Goal: Contribute content: Add original content to the website for others to see

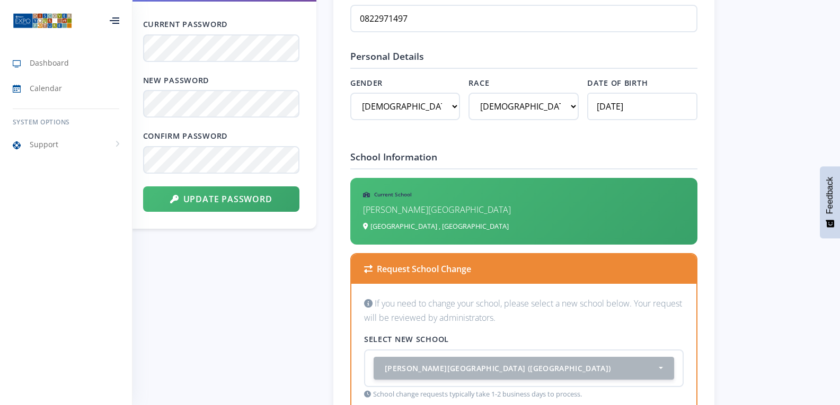
scroll to position [636, 0]
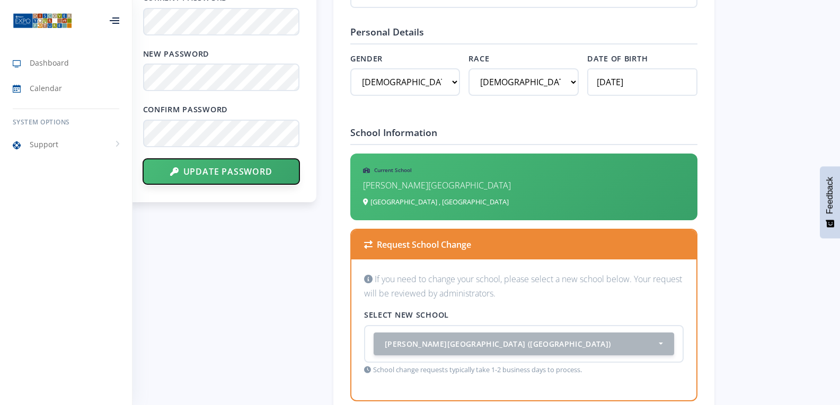
click at [236, 169] on button "Update Password" at bounding box center [221, 171] width 156 height 25
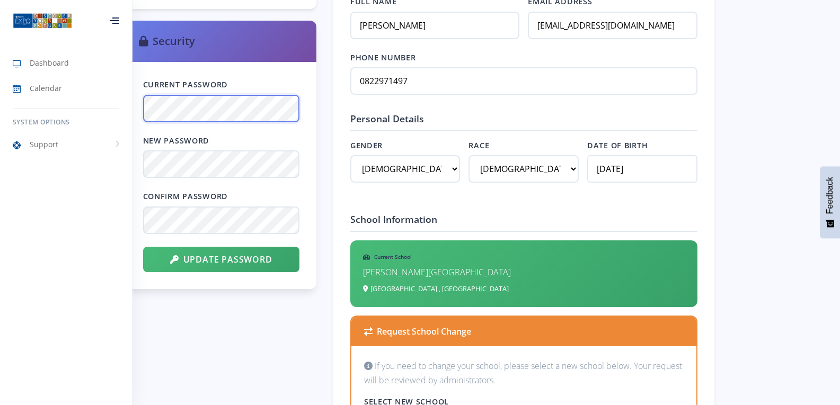
scroll to position [530, 0]
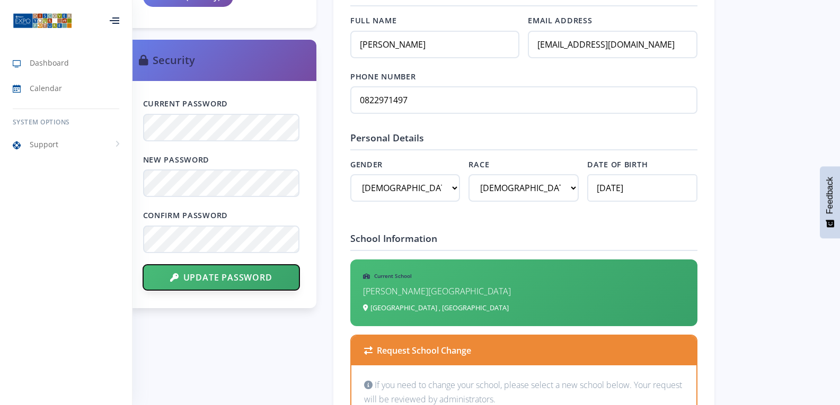
click at [203, 276] on button "Update Password" at bounding box center [221, 277] width 156 height 25
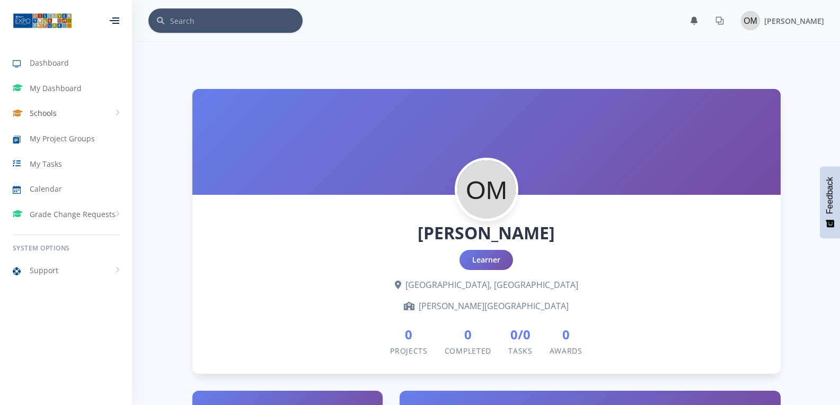
click at [119, 110] on link "Schools" at bounding box center [66, 113] width 132 height 24
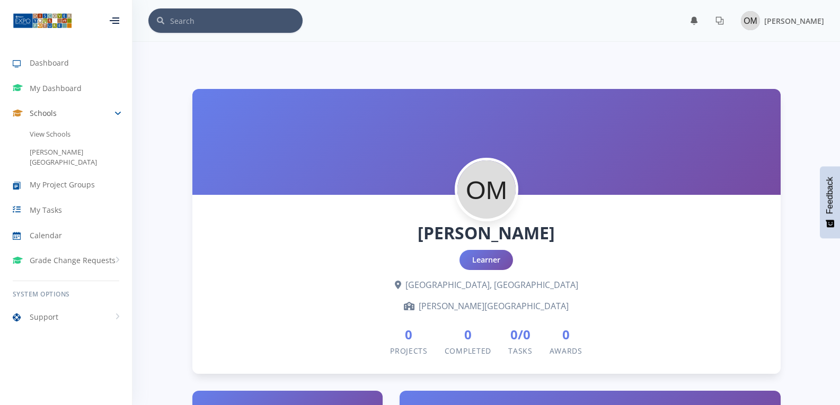
click at [119, 110] on link "Schools" at bounding box center [66, 113] width 132 height 24
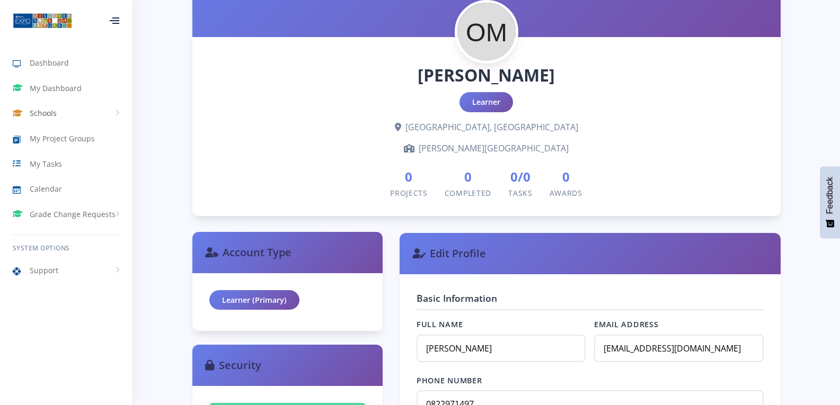
scroll to position [106, 0]
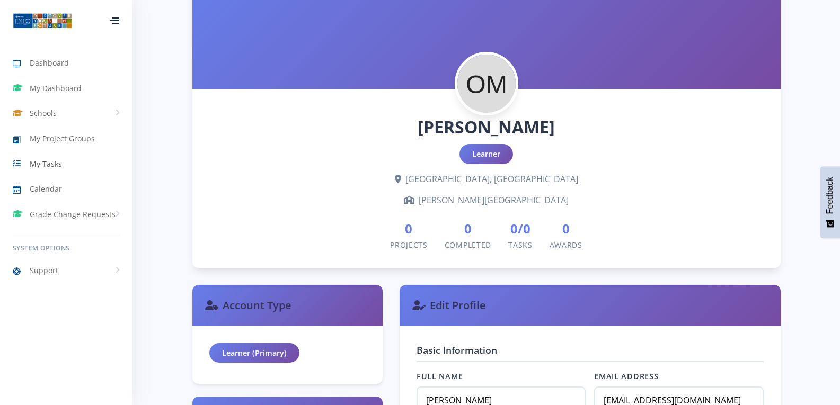
click at [43, 161] on span "My Tasks" at bounding box center [46, 163] width 32 height 11
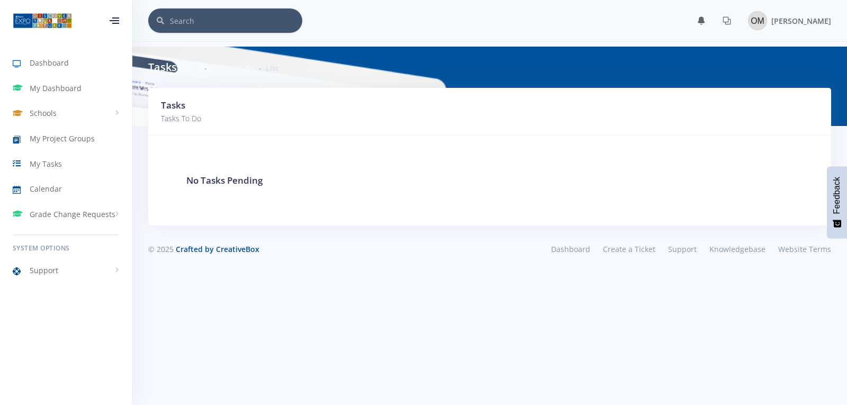
scroll to position [8, 8]
click at [53, 137] on span "My Project Groups" at bounding box center [62, 138] width 65 height 11
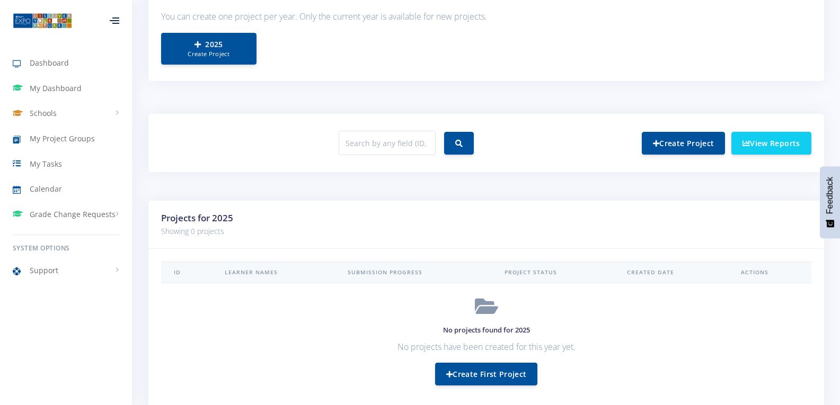
scroll to position [209, 0]
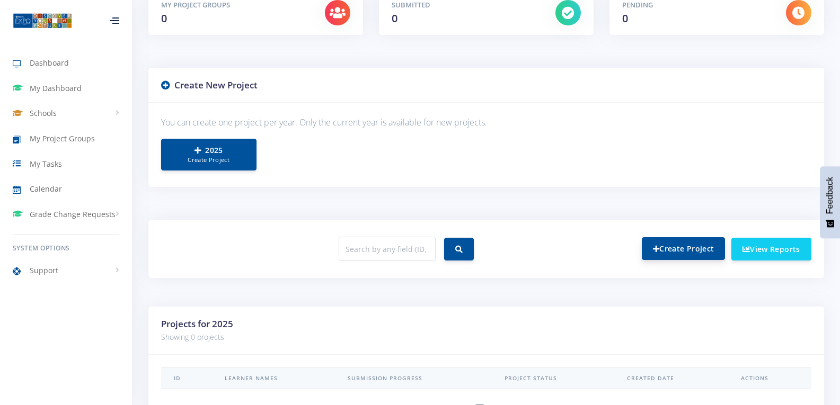
click at [679, 243] on link "Create Project" at bounding box center [682, 248] width 83 height 23
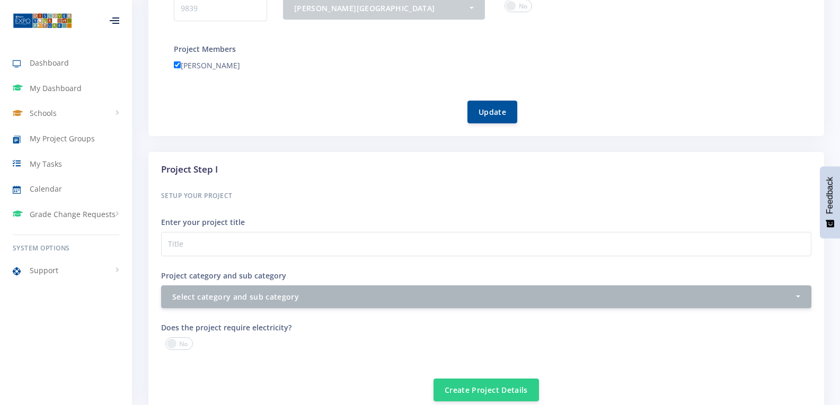
scroll to position [265, 0]
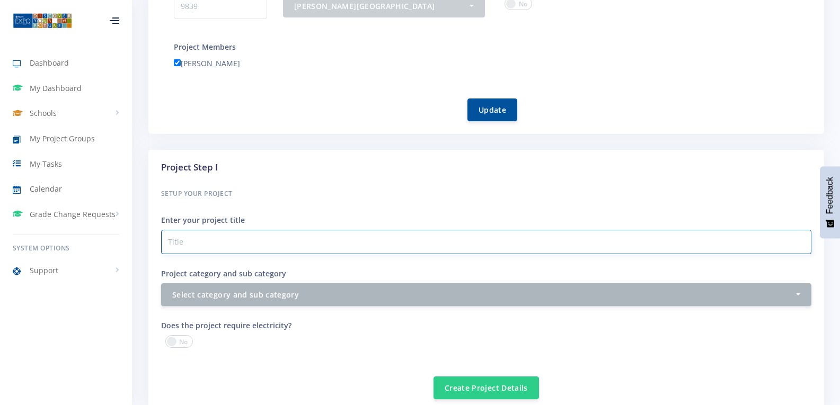
click at [224, 242] on input "Project category and sub category" at bounding box center [486, 242] width 650 height 24
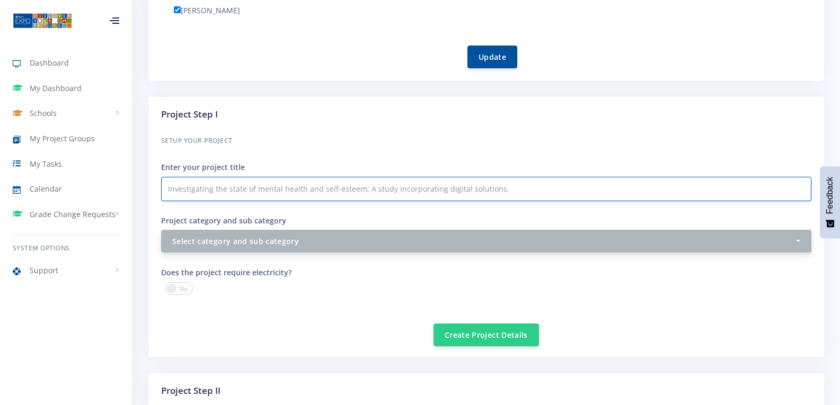
type input "Investigating the state of mental health and self-esteem; A study incorporating…"
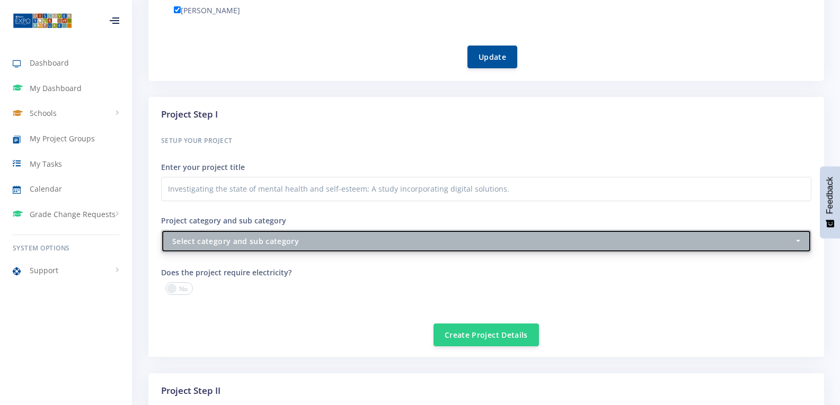
click at [799, 242] on button "Select category and sub category" at bounding box center [486, 241] width 650 height 23
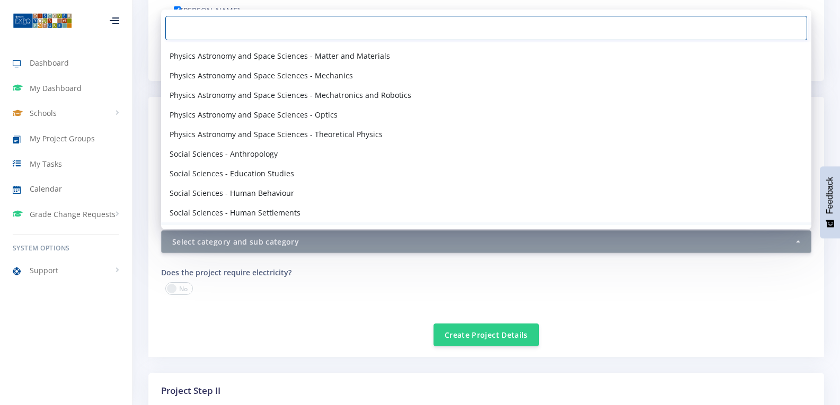
scroll to position [1287, 0]
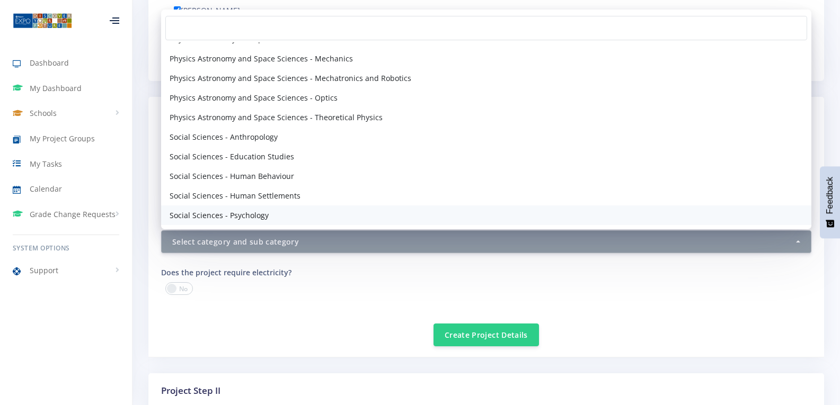
click at [215, 216] on span "Social Sciences - Psychology" at bounding box center [218, 215] width 99 height 11
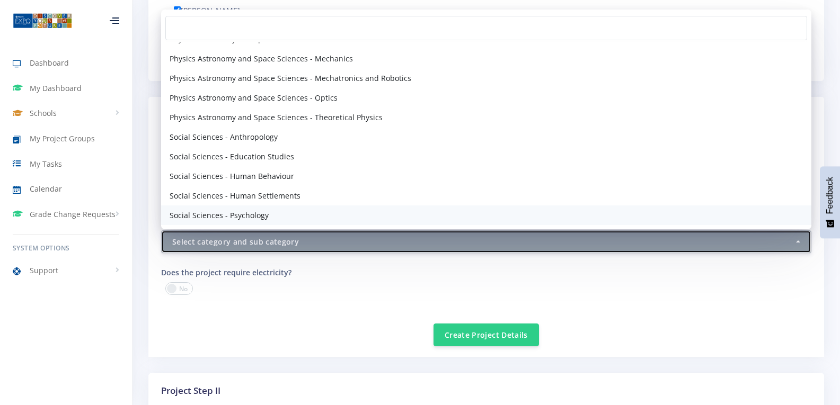
select select "74"
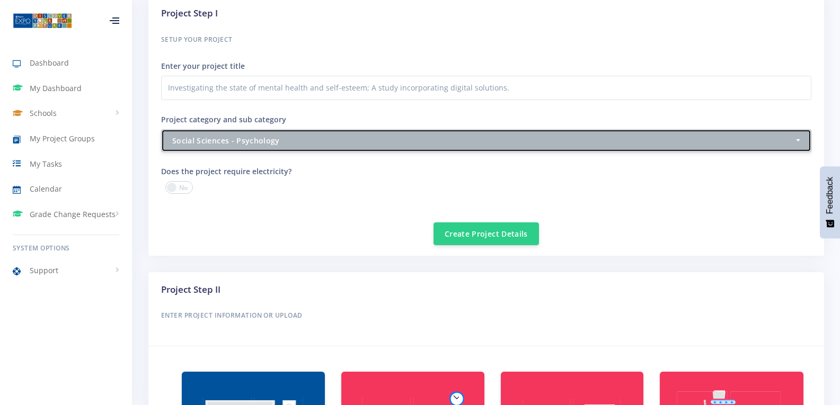
scroll to position [424, 0]
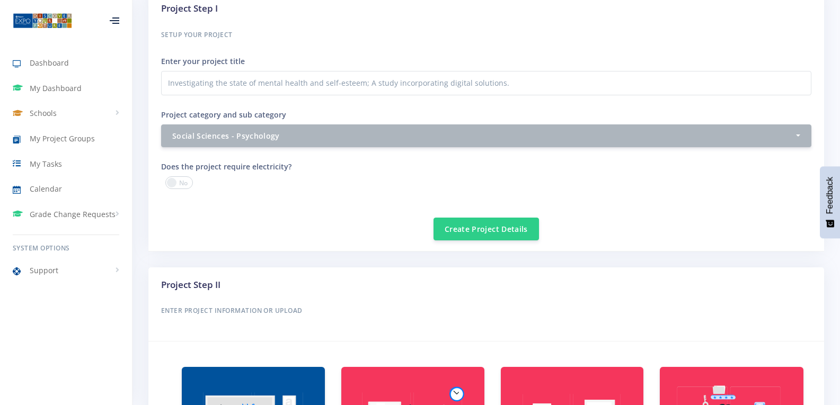
click at [176, 182] on span at bounding box center [179, 182] width 28 height 13
click at [0, 0] on input "checkbox" at bounding box center [0, 0] width 0 height 0
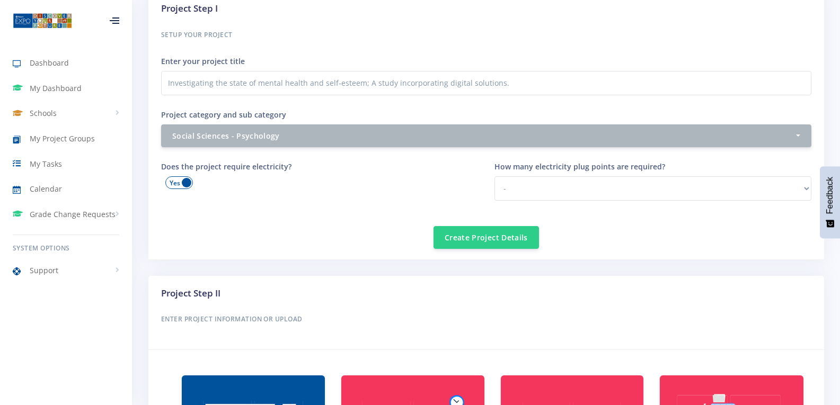
click at [183, 183] on span at bounding box center [179, 182] width 28 height 13
click at [0, 0] on input "checkbox" at bounding box center [0, 0] width 0 height 0
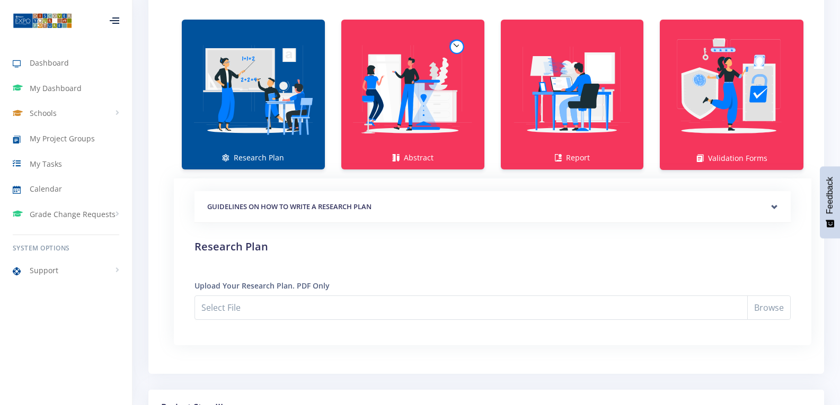
scroll to position [795, 0]
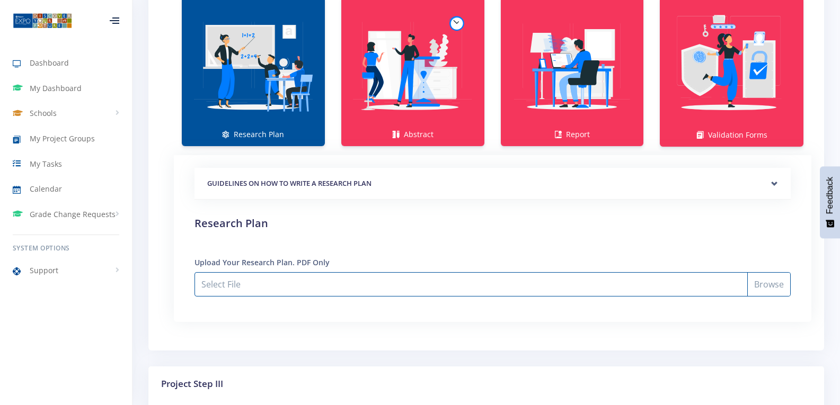
click at [766, 285] on input "Select File" at bounding box center [492, 284] width 596 height 24
click at [773, 289] on input "Select File" at bounding box center [492, 284] width 596 height 24
type input "C:\fakepath\Oparna Research Plan 2025.pdf"
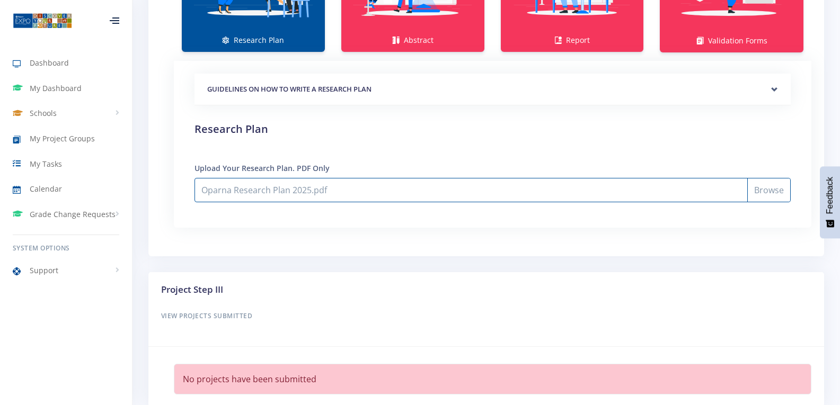
scroll to position [832, 0]
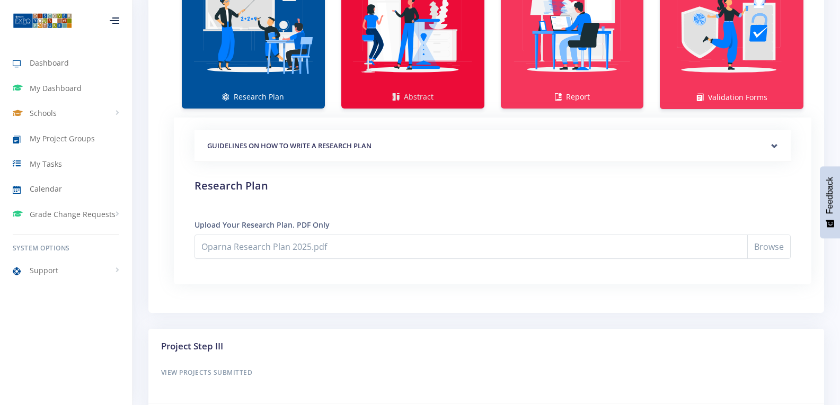
click at [406, 69] on img at bounding box center [413, 28] width 126 height 126
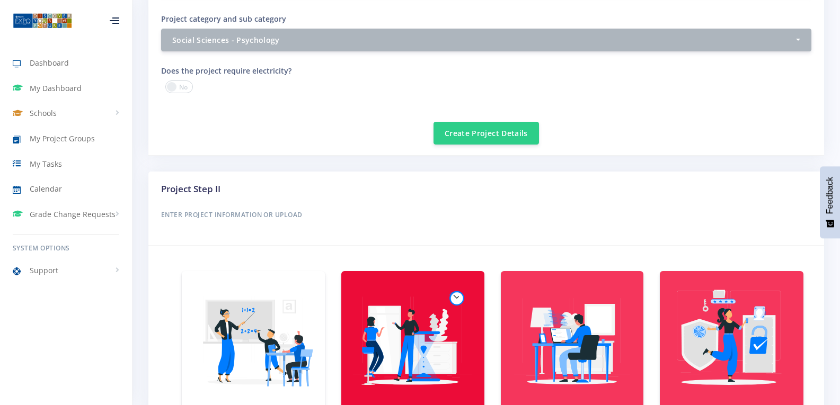
scroll to position [501, 0]
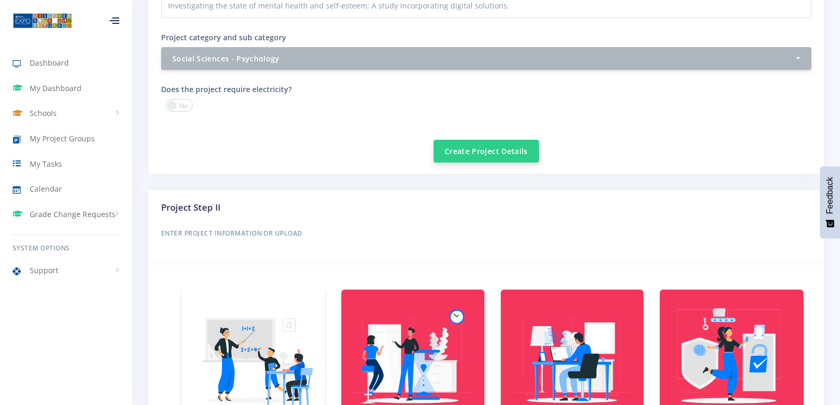
click at [497, 148] on button "Create Project Details" at bounding box center [485, 151] width 105 height 23
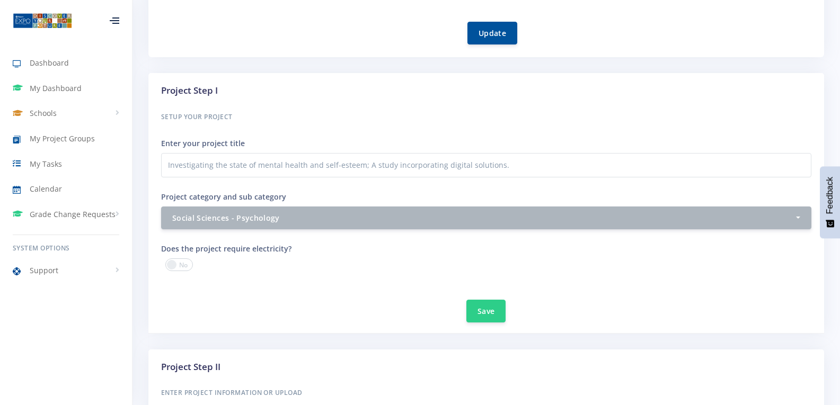
scroll to position [424, 0]
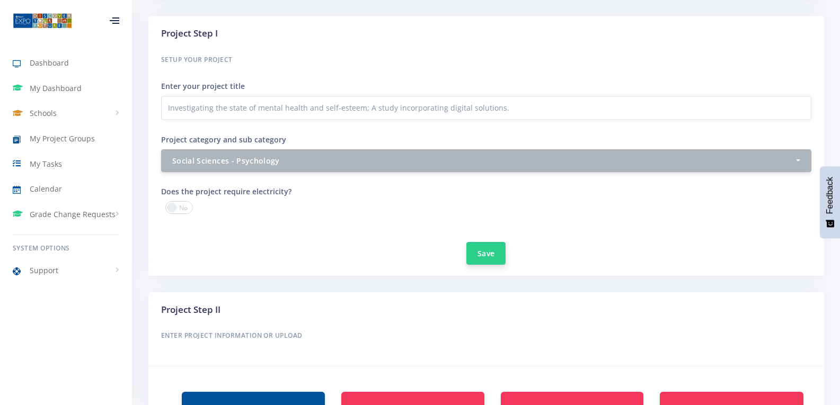
click at [492, 254] on button "Save" at bounding box center [485, 253] width 39 height 23
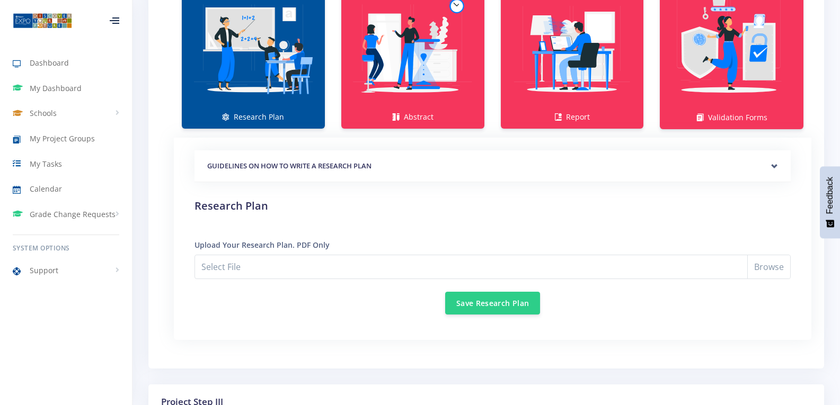
scroll to position [847, 0]
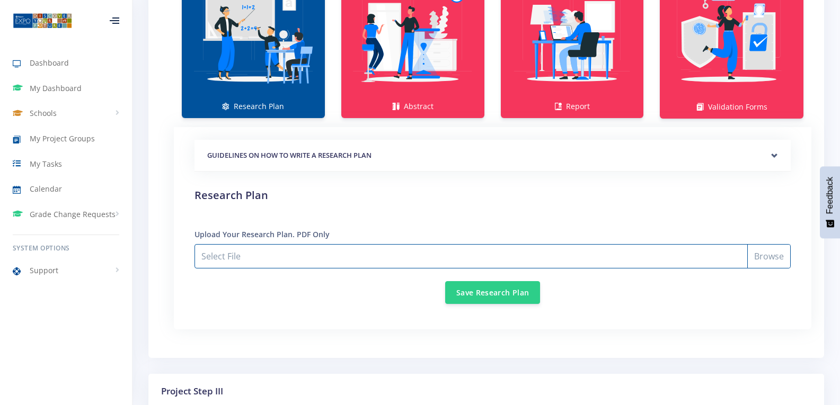
click at [762, 258] on input "Select File" at bounding box center [492, 256] width 596 height 24
type input "C:\fakepath\Oparna Research Plan 2025.pdf"
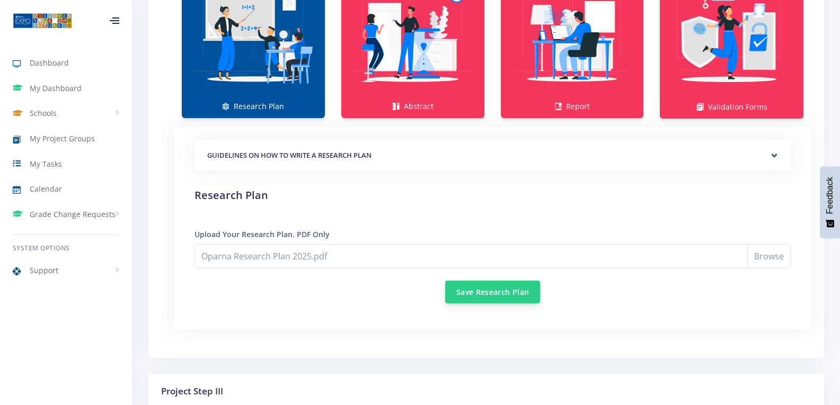
click at [485, 291] on button "Save Research Plan" at bounding box center [492, 292] width 95 height 23
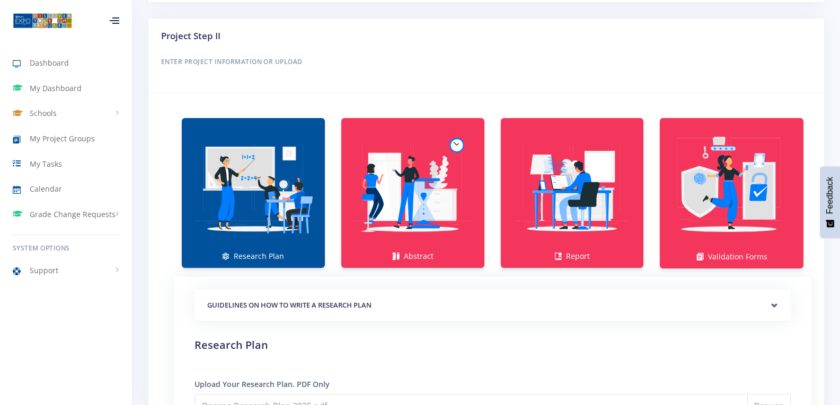
scroll to position [689, 0]
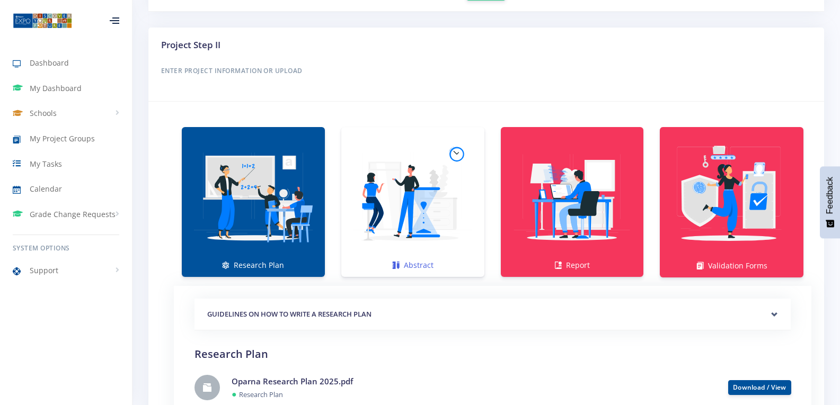
scroll to position [795, 0]
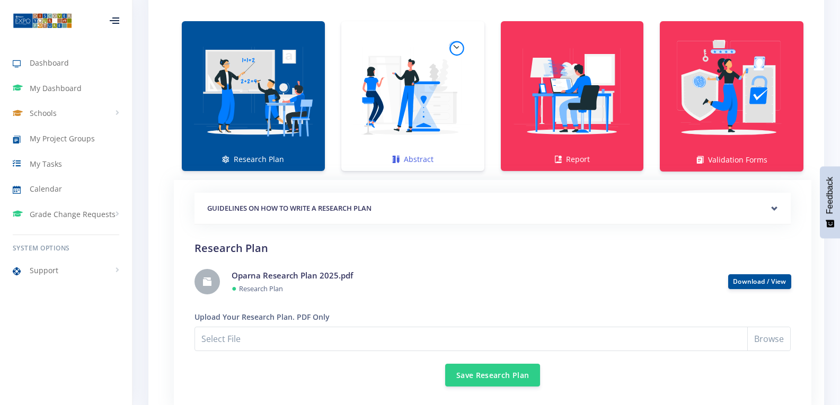
click at [418, 135] on img at bounding box center [413, 91] width 126 height 126
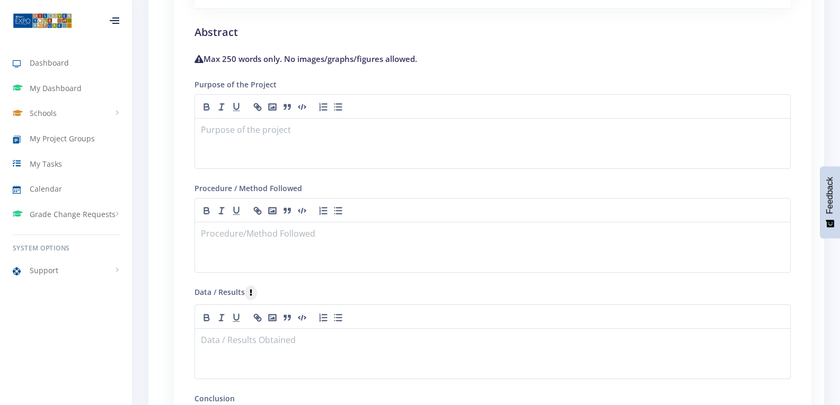
scroll to position [1006, 0]
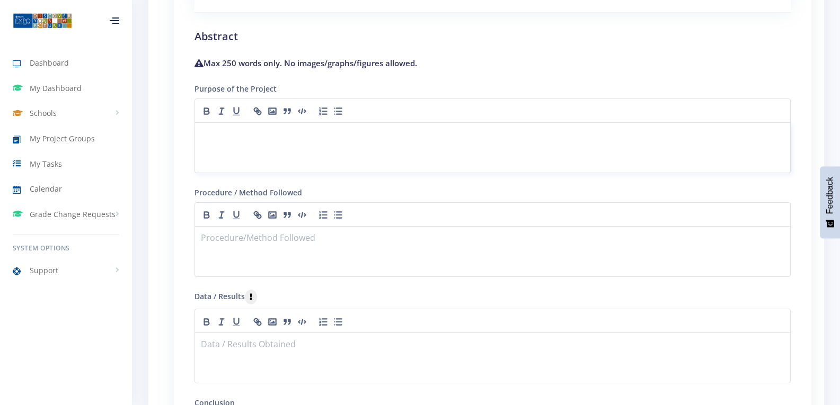
click at [217, 134] on p at bounding box center [492, 135] width 582 height 14
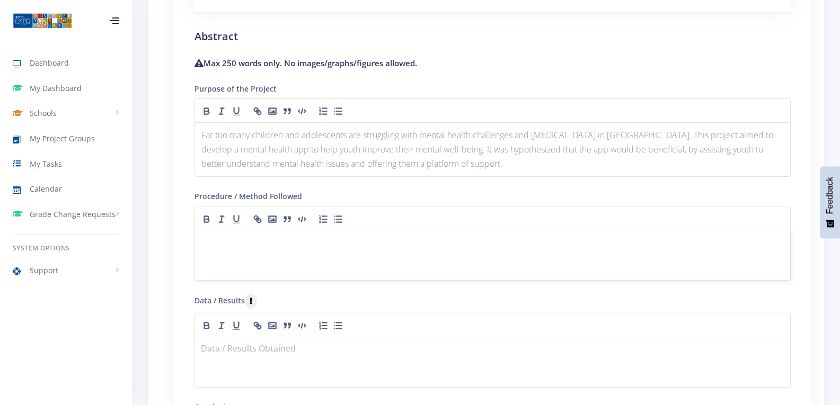
click at [243, 239] on p at bounding box center [492, 243] width 582 height 14
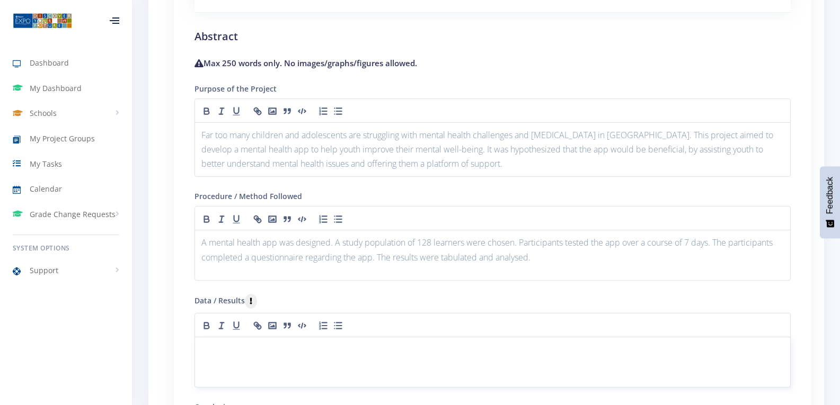
click at [256, 351] on p at bounding box center [492, 350] width 582 height 14
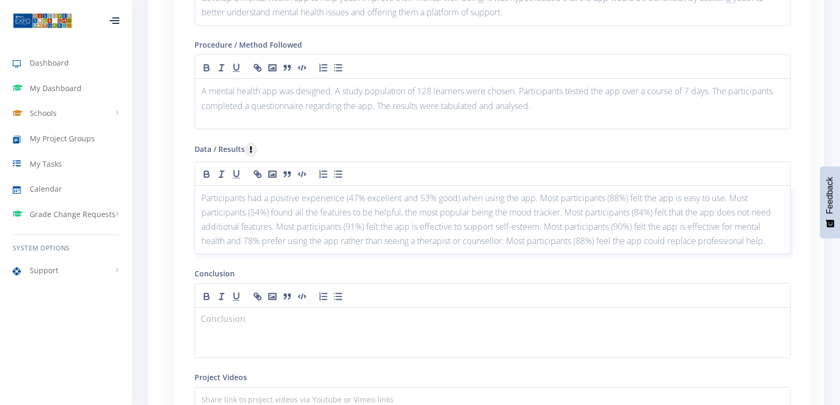
scroll to position [1218, 0]
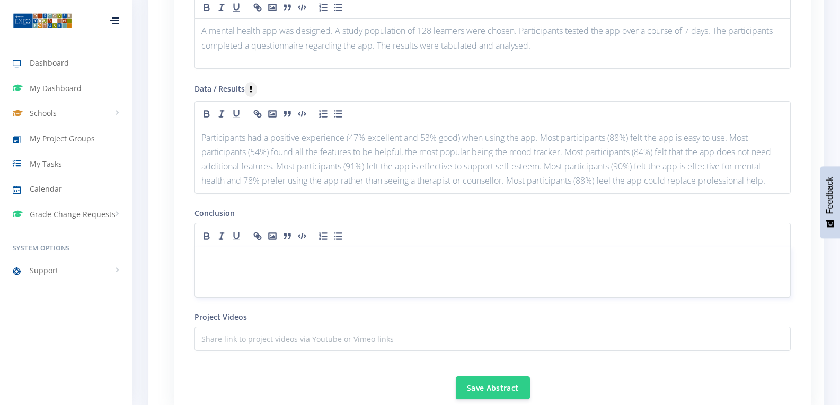
click at [255, 261] on p at bounding box center [492, 260] width 582 height 14
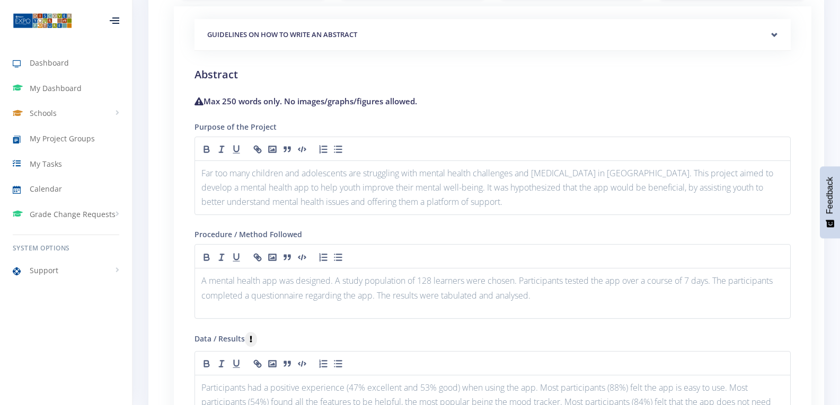
scroll to position [953, 0]
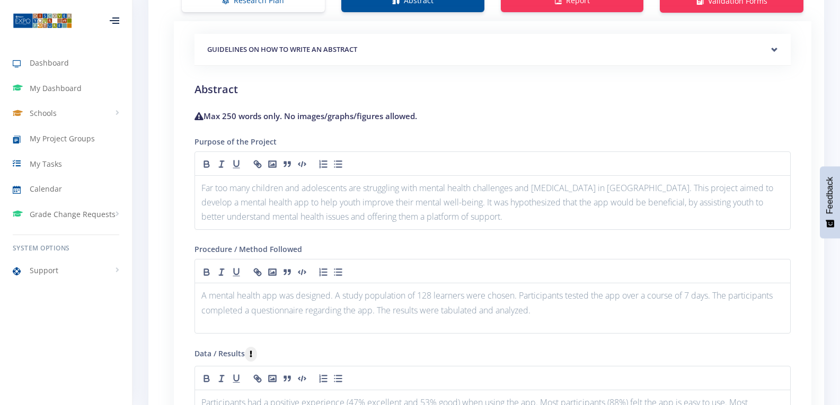
click at [590, 355] on div "Data / Results Participants had a positive experience (47% excellent and 53% go…" at bounding box center [492, 402] width 596 height 112
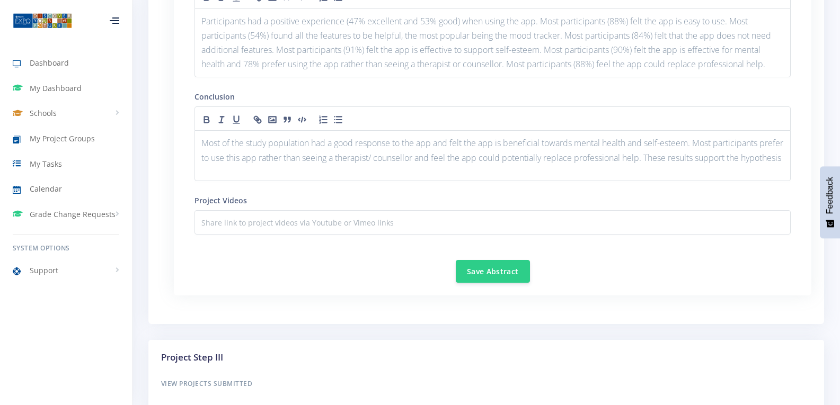
scroll to position [1377, 0]
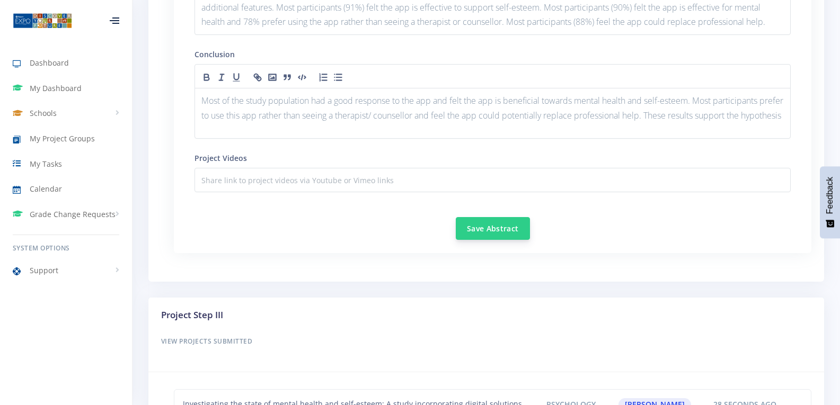
click at [508, 233] on button "Save Abstract" at bounding box center [493, 228] width 74 height 23
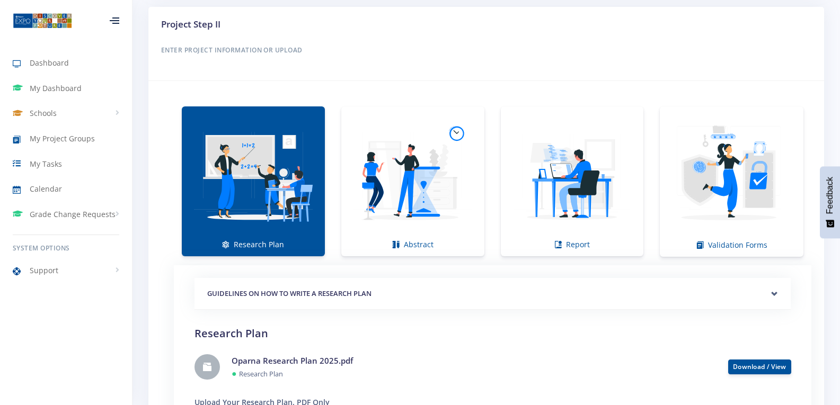
scroll to position [742, 0]
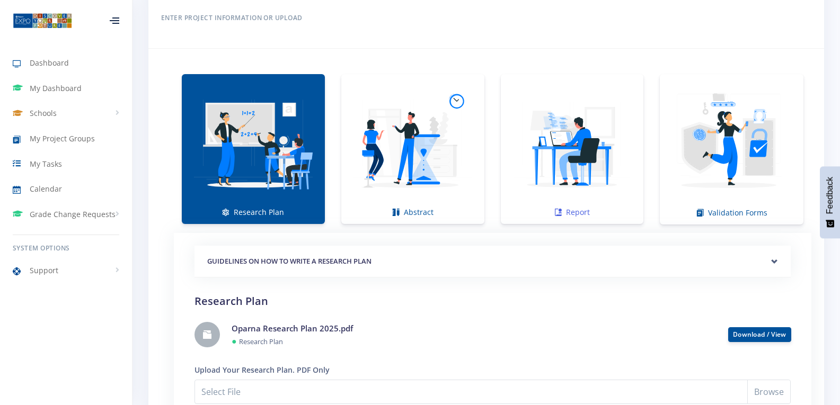
click at [569, 170] on img at bounding box center [572, 144] width 126 height 126
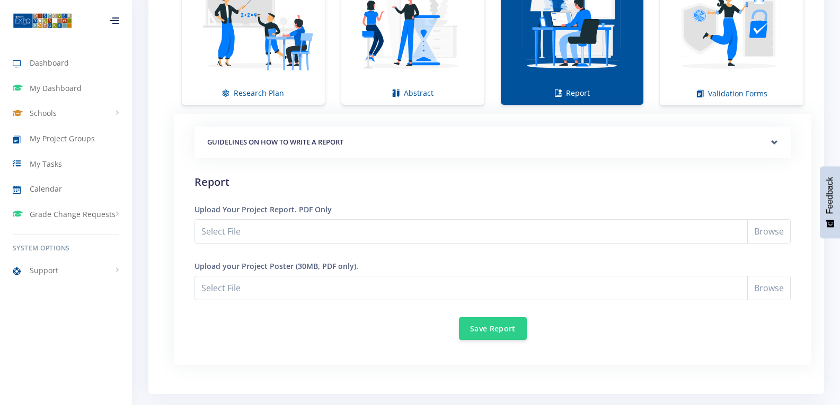
scroll to position [900, 0]
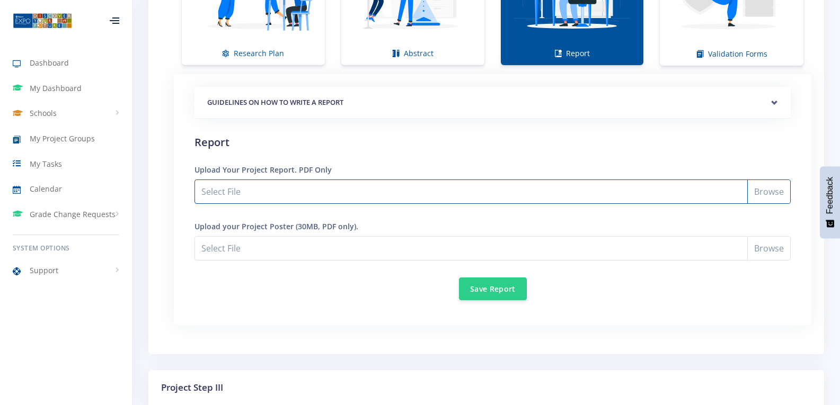
click at [764, 190] on input "Select File" at bounding box center [492, 192] width 596 height 24
type input "C:\fakepath\Oparna Report 2025.pdf"
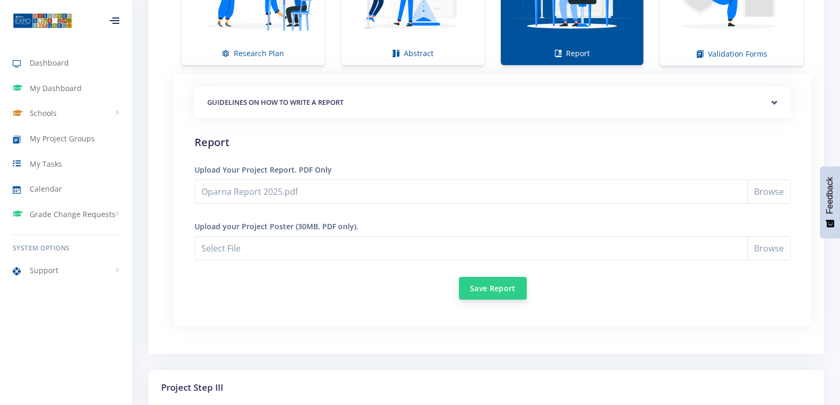
click at [475, 285] on button "Save Report" at bounding box center [493, 288] width 68 height 23
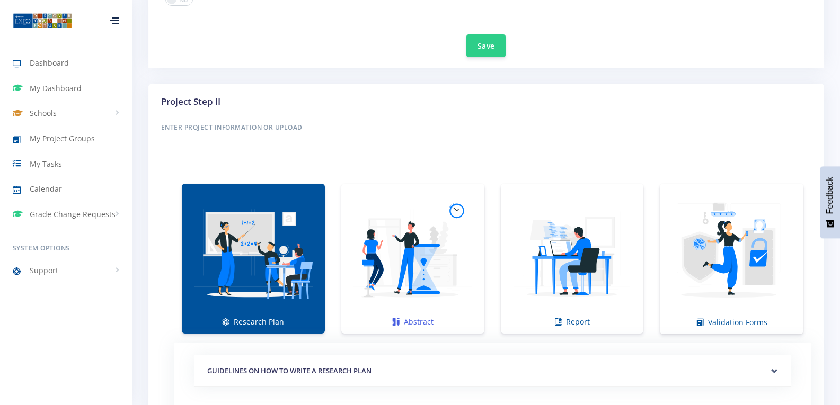
scroll to position [742, 0]
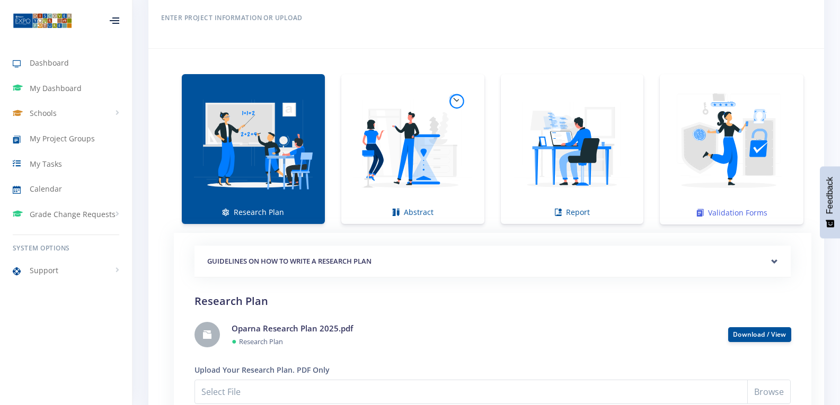
click at [751, 183] on img at bounding box center [731, 144] width 127 height 127
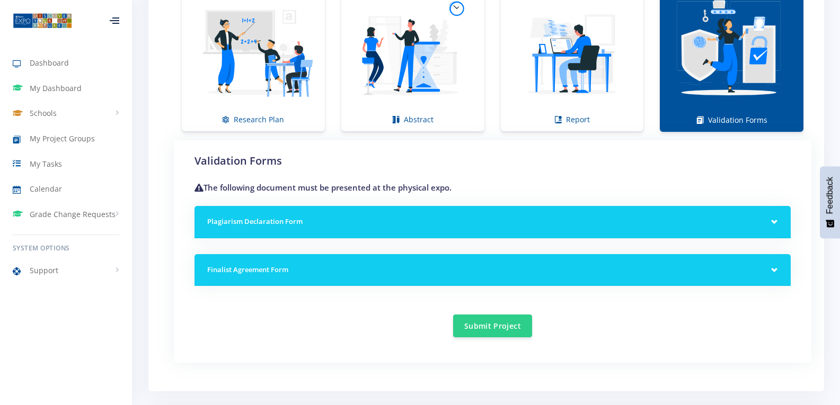
scroll to position [847, 0]
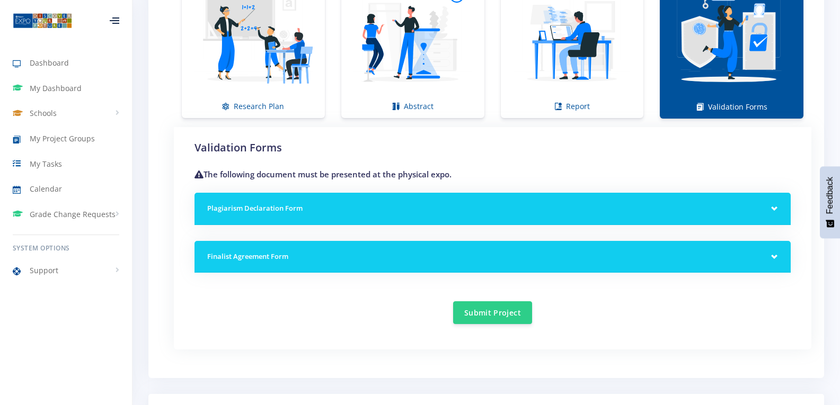
click at [775, 208] on div "Plagiarism Declaration Form" at bounding box center [492, 209] width 596 height 32
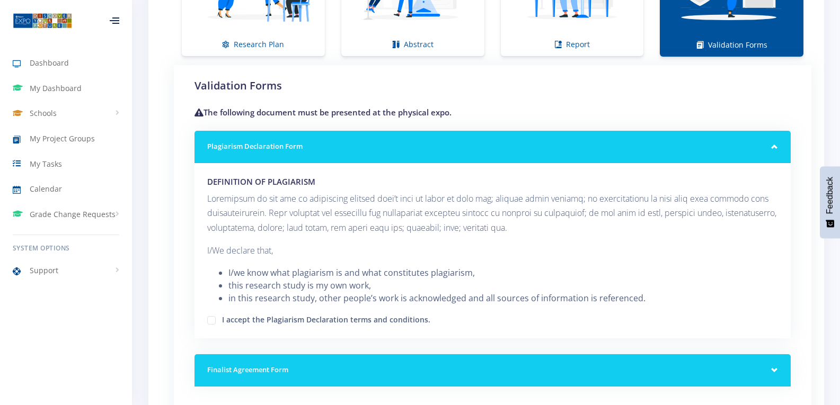
scroll to position [1059, 0]
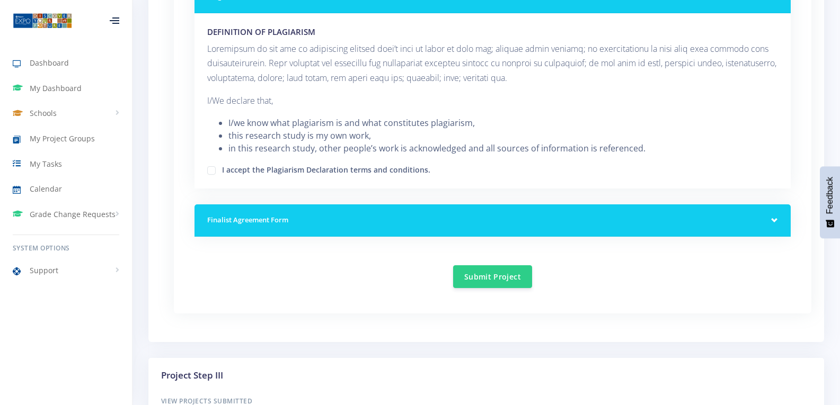
click at [222, 168] on label "I accept the Plagiarism Declaration terms and conditions." at bounding box center [326, 168] width 208 height 8
click at [222, 168] on input "I accept the Plagiarism Declaration terms and conditions." at bounding box center [225, 166] width 7 height 7
checkbox input "true"
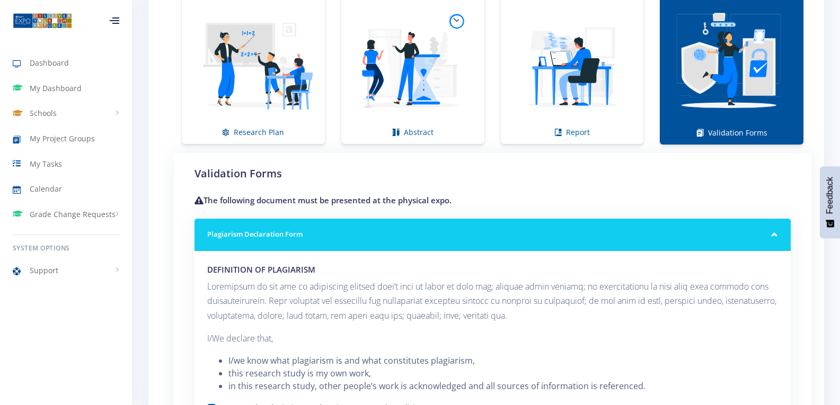
scroll to position [807, 0]
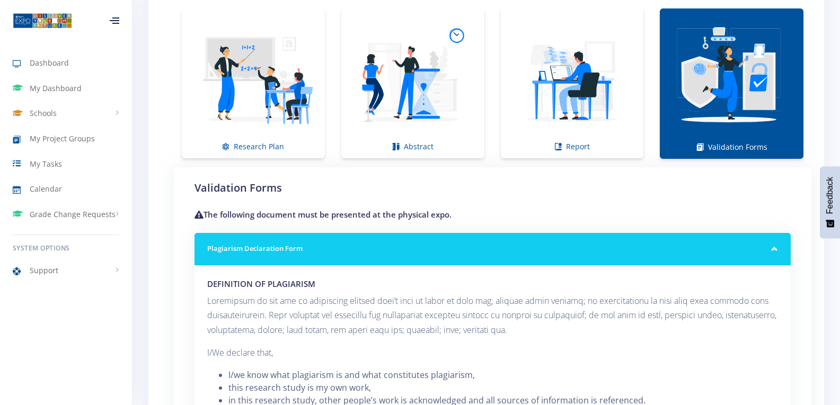
click at [775, 247] on div "Plagiarism Declaration Form" at bounding box center [492, 249] width 596 height 32
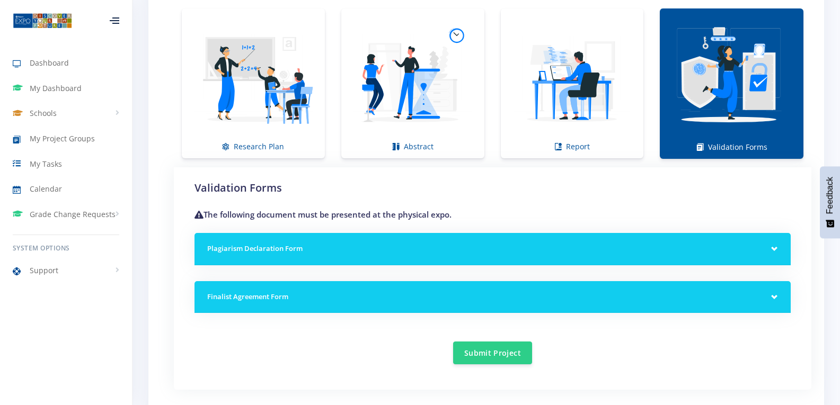
click at [771, 292] on h5 "Finalist Agreement Form" at bounding box center [492, 297] width 570 height 11
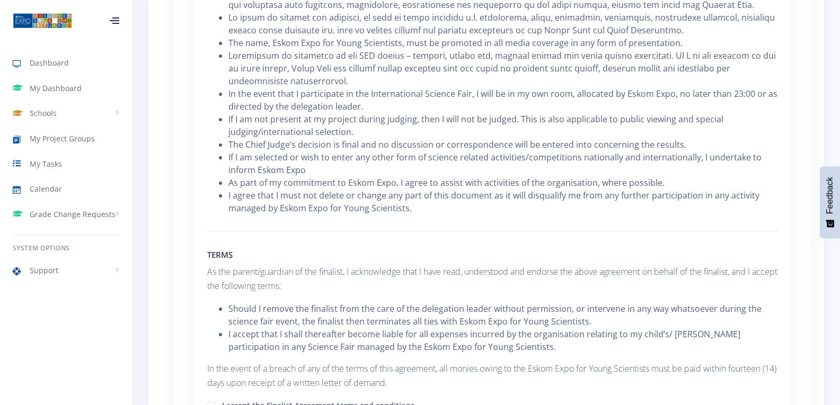
scroll to position [1443, 0]
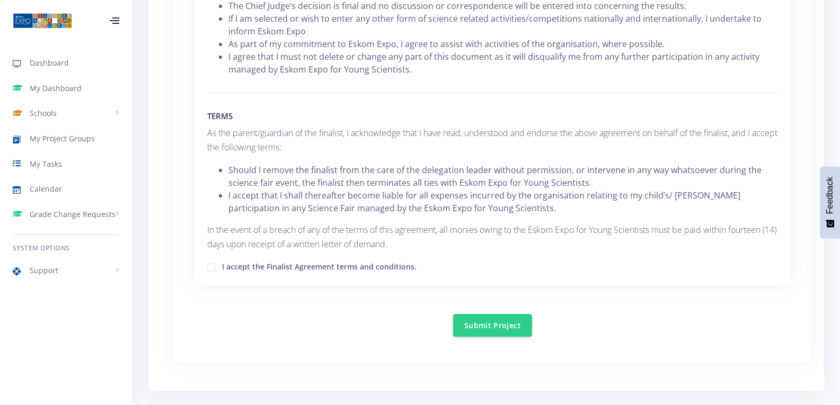
click at [222, 269] on label "I accept the Finalist Agreement terms and conditions." at bounding box center [319, 265] width 194 height 8
click at [222, 267] on input "I accept the Finalist Agreement terms and conditions." at bounding box center [225, 263] width 7 height 7
checkbox input "true"
click at [485, 327] on button "Submit Project" at bounding box center [492, 325] width 79 height 23
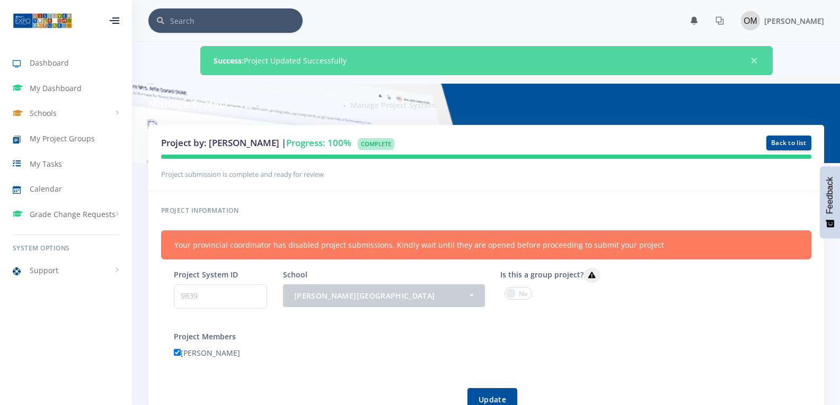
scroll to position [8, 8]
click at [751, 24] on img at bounding box center [749, 20] width 19 height 19
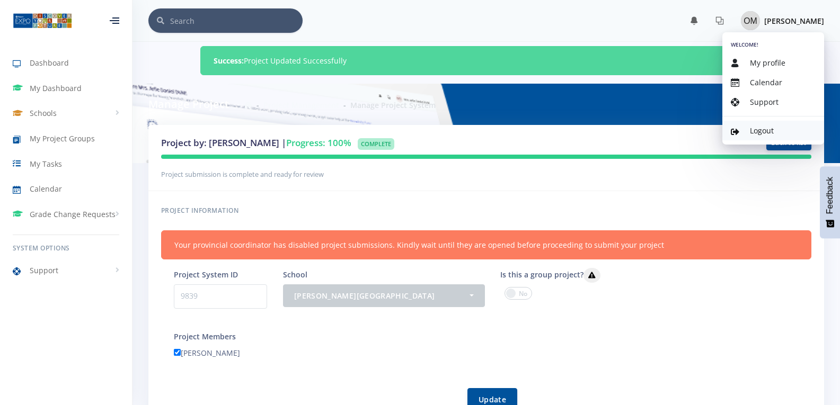
click at [760, 130] on span "Logout" at bounding box center [762, 131] width 24 height 10
